Goal: Information Seeking & Learning: Learn about a topic

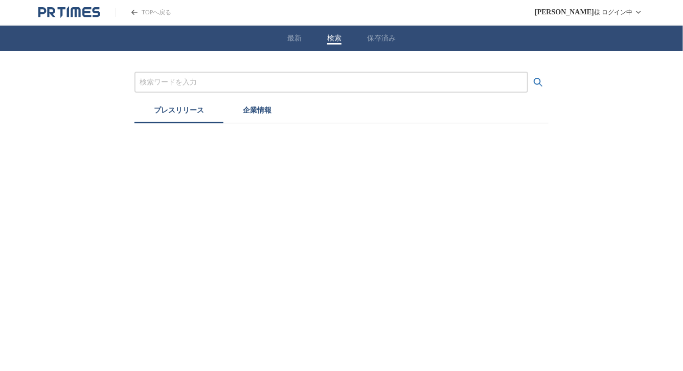
click at [179, 84] on input "プレスリリースおよび企業を検索する" at bounding box center [332, 82] width 384 height 11
type input "時計"
click at [528, 72] on button "検索する" at bounding box center [538, 82] width 20 height 20
click at [217, 85] on input "プレスリリースおよび企業を検索する" at bounding box center [332, 82] width 384 height 11
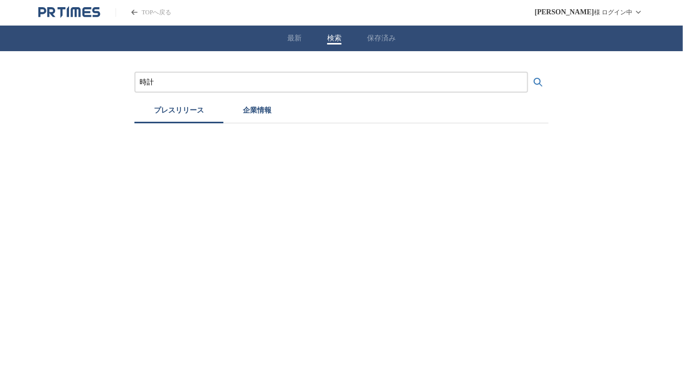
type input "時計"
click at [528, 72] on button "検索する" at bounding box center [538, 82] width 20 height 20
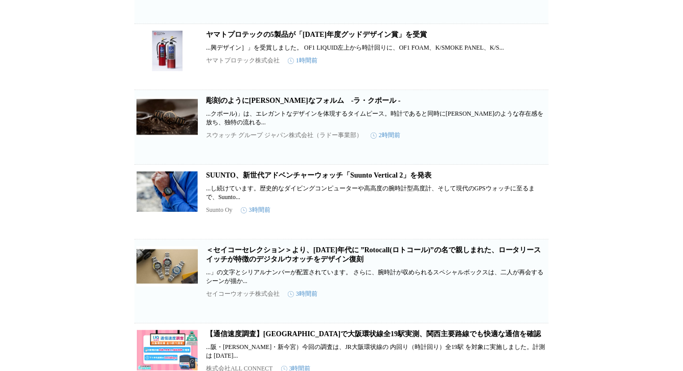
scroll to position [598, 0]
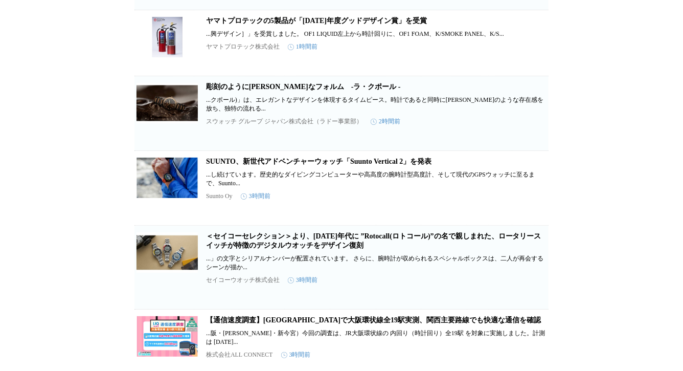
click at [240, 91] on link "彫刻のように[PERSON_NAME]なフォルム　-ラ・クポール -" at bounding box center [303, 87] width 195 height 8
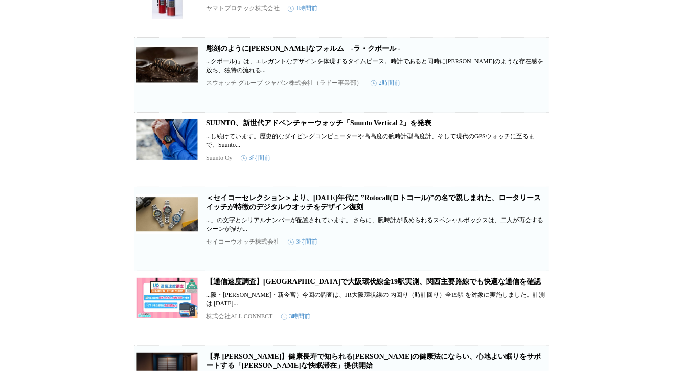
scroll to position [676, 0]
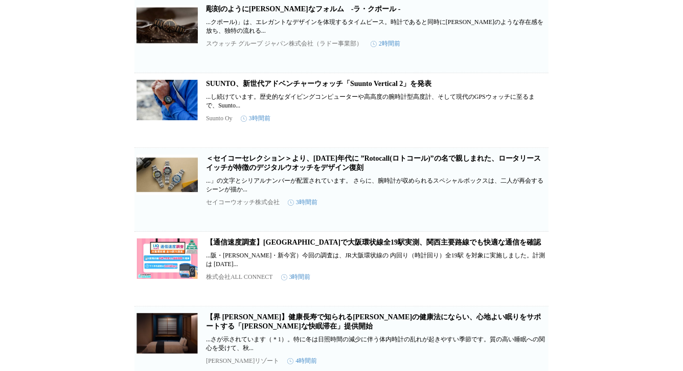
click at [280, 171] on link "＜セイコーセレクション＞より、[DATE]年代に ”Rotocall(ロトコール)”の名で親しまれた、ロータリースイッチが特徴のデジタルウオッチをデザイン復刻" at bounding box center [373, 162] width 335 height 17
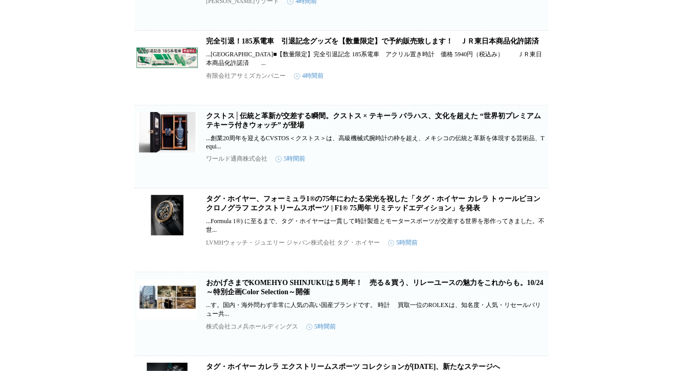
scroll to position [1041, 0]
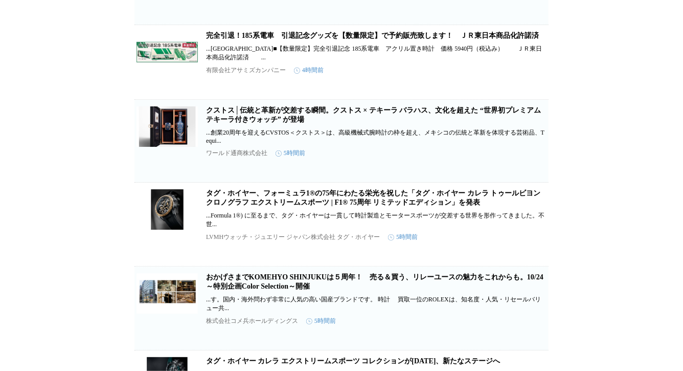
click at [284, 123] on link "クストス│伝統と革新が交差する瞬間。クストス × テキーラ バラハス、文化を超えた “世界初プレミアムテキーラ付きウォッチ” が登場" at bounding box center [373, 114] width 335 height 17
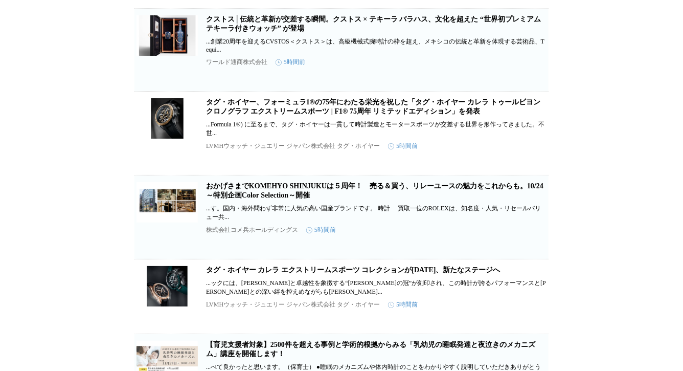
scroll to position [1140, 0]
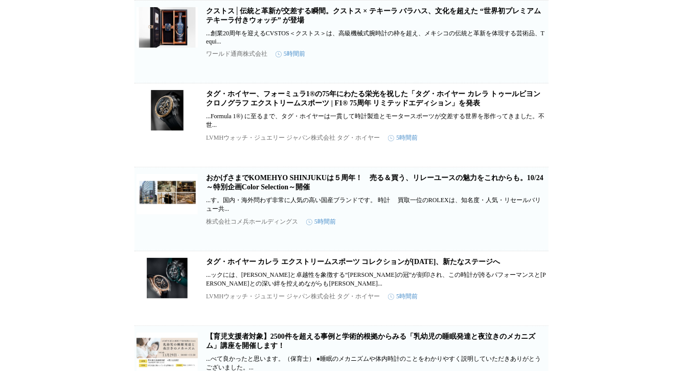
click at [301, 107] on link "タグ・ホイヤー、フォーミュラ1®の75年にわたる栄光を祝した「タグ・ホイヤー カレラ トゥールビヨン クロノグラフ エクストリームスポーツ | F1® 75周…" at bounding box center [373, 98] width 334 height 17
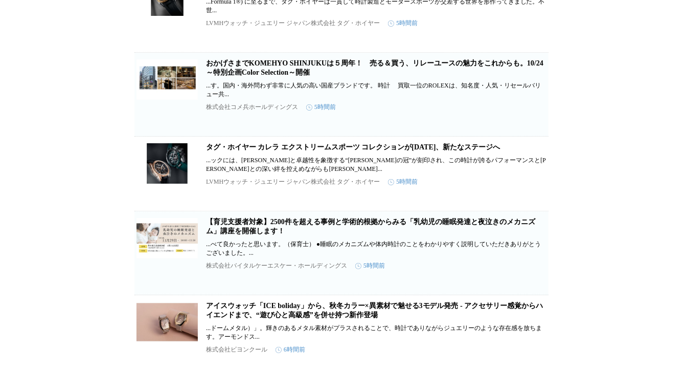
scroll to position [1260, 0]
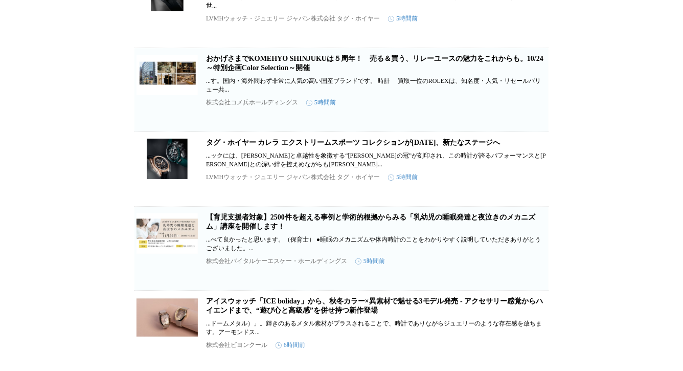
click at [272, 146] on link "タグ・ホイヤー カレラ エクストリームスポーツ コレクションが[DATE]、新たなステージへ" at bounding box center [353, 143] width 295 height 8
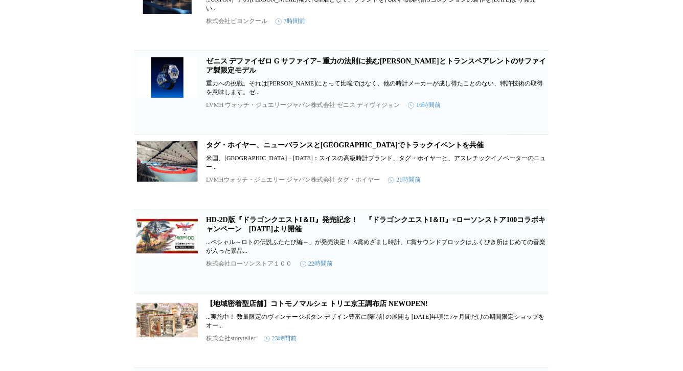
scroll to position [1754, 0]
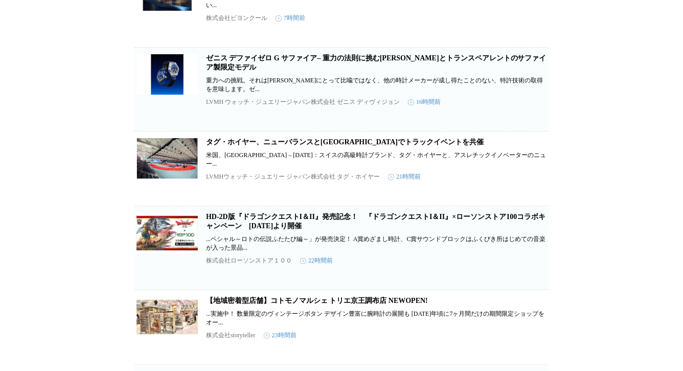
click at [283, 71] on link "ゼニス デファイゼロ G サファイア– 重力の法則に挑むブルーとトランスペアレントのサファイア製限定モデル" at bounding box center [376, 62] width 341 height 17
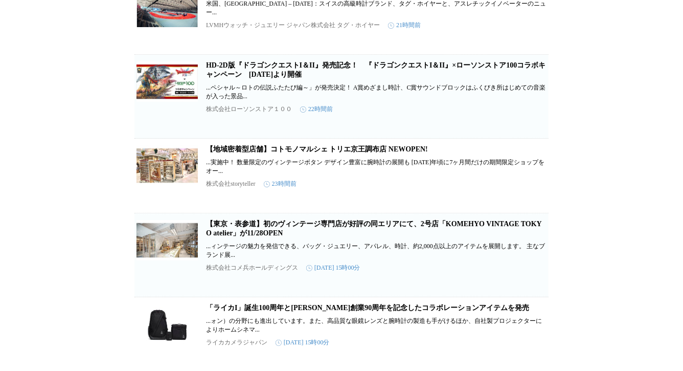
scroll to position [1932, 0]
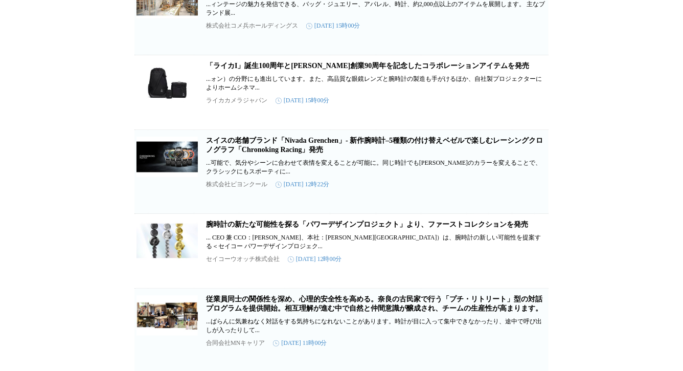
scroll to position [2159, 0]
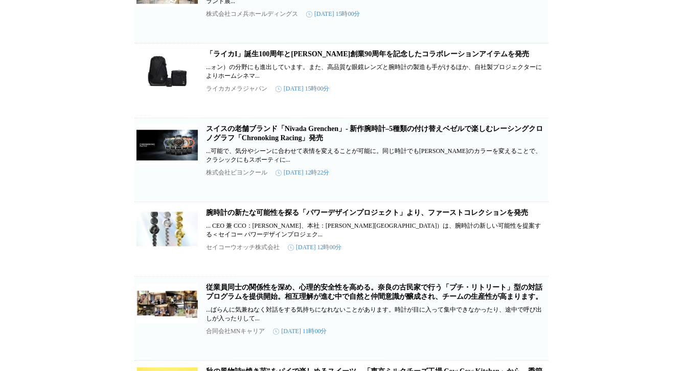
click at [300, 58] on link "「ライカI」誕生100周年と吉田カバン創業90周年を記念したコラボレーションアイテムを発売" at bounding box center [367, 54] width 323 height 8
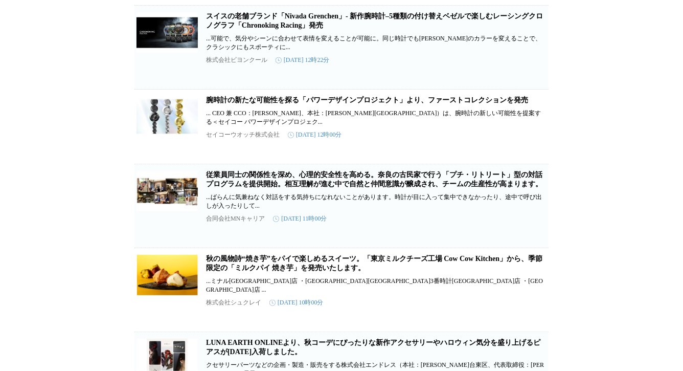
scroll to position [2305, 0]
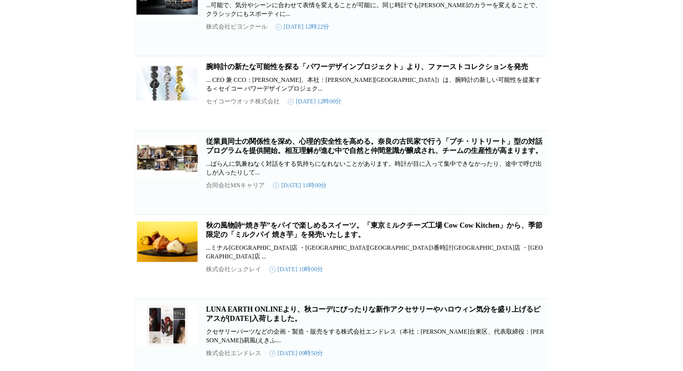
click at [299, 71] on link "腕時計の新たな可能性を探る「パワーデザインプロジェクト」より、ファーストコレクションを発売" at bounding box center [367, 67] width 322 height 8
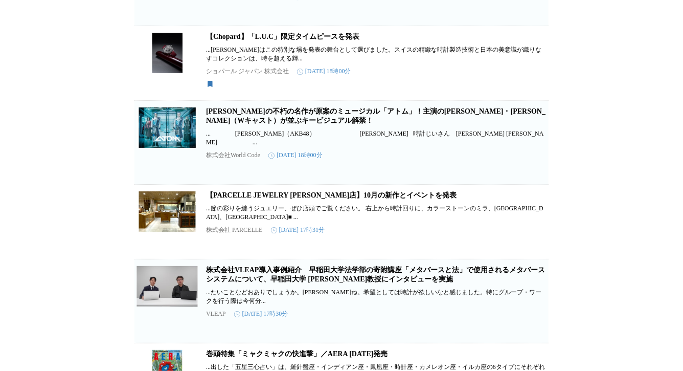
scroll to position [3307, 0]
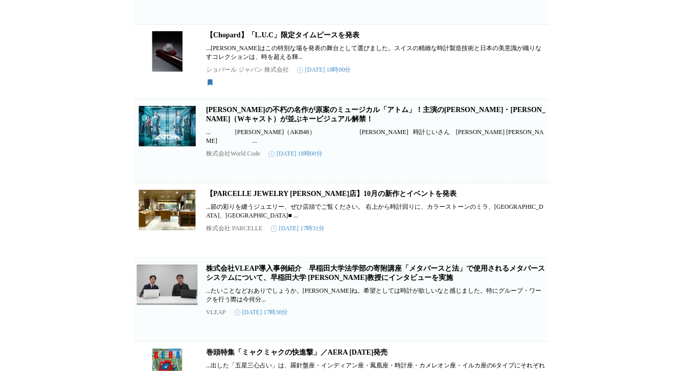
click at [323, 39] on link "【Chopard】「L.U.C」限定タイムピースを発表" at bounding box center [282, 35] width 153 height 8
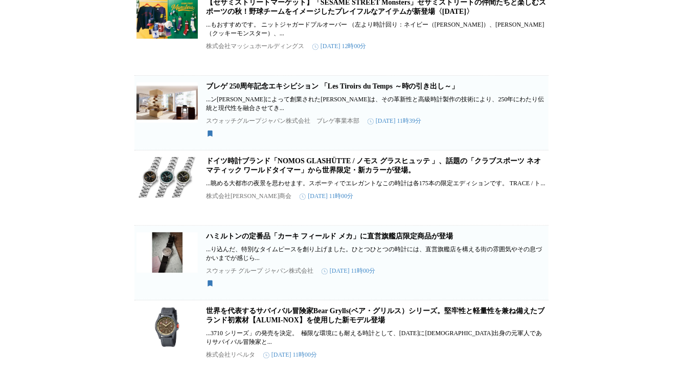
scroll to position [4832, 0]
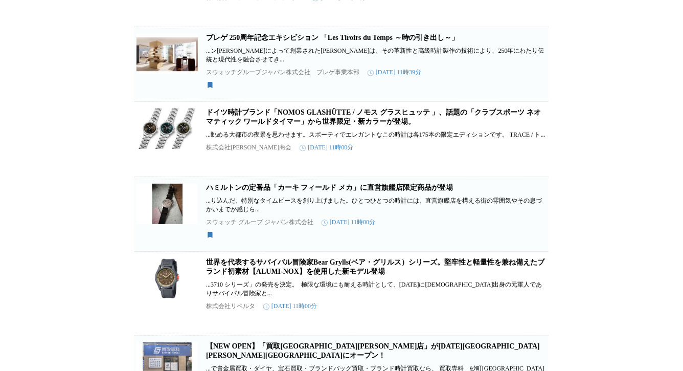
click at [376, 41] on link "ブレゲ 250周年記念エキシビション 「Les Tiroirs du Temps ～時の引き出し～」" at bounding box center [332, 38] width 253 height 8
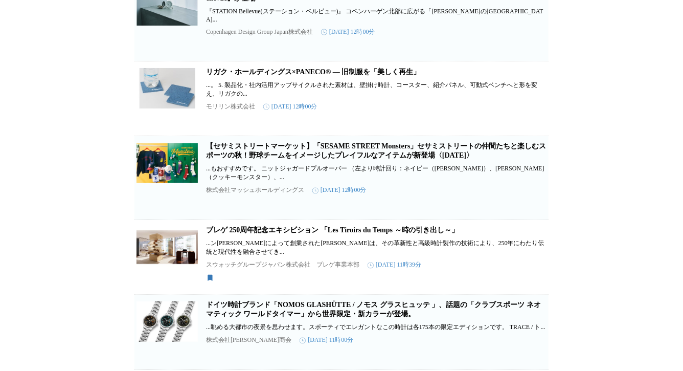
scroll to position [4644, 0]
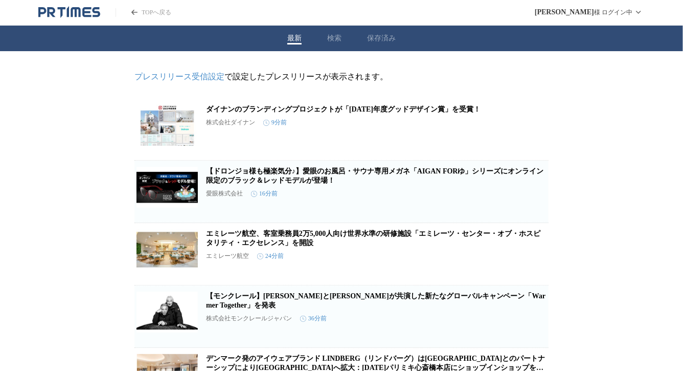
click at [325, 41] on div "最新 検索 保存済み" at bounding box center [341, 39] width 683 height 26
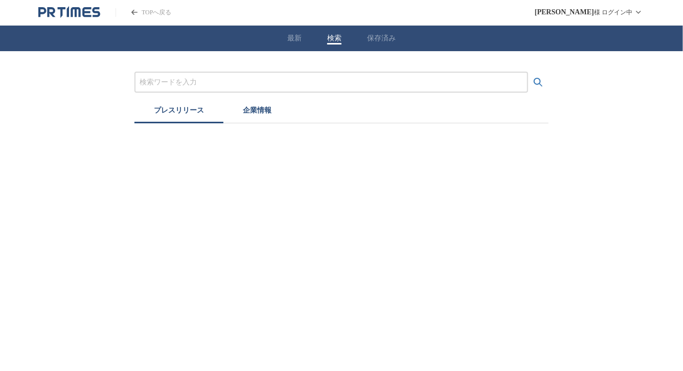
click at [330, 39] on button "検索" at bounding box center [334, 38] width 14 height 9
click at [254, 80] on input "プレスリリースおよび企業を検索する" at bounding box center [332, 82] width 384 height 11
type input "ロンジン"
click at [528, 72] on button "検索する" at bounding box center [538, 82] width 20 height 20
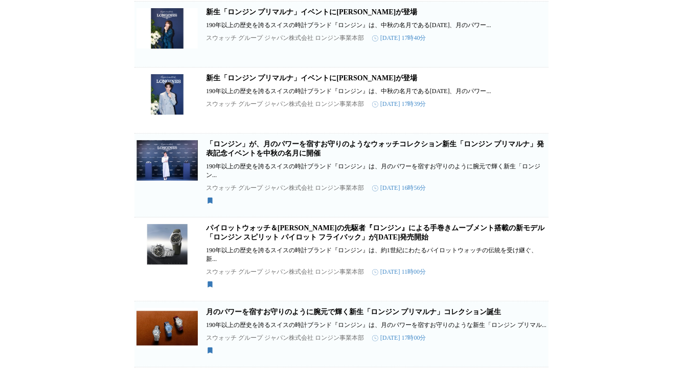
scroll to position [222, 0]
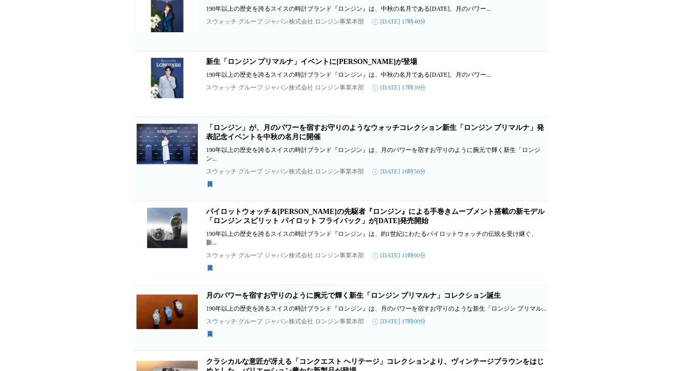
click at [241, 225] on link "パイロットウォッチ＆クロノグラフの先駆者『ロンジン』による手巻きムーブメント搭載の新モデル「ロンジン スピリット パイロット フライバック」が2025年10月…" at bounding box center [375, 216] width 339 height 17
